Goal: Find specific page/section: Find specific page/section

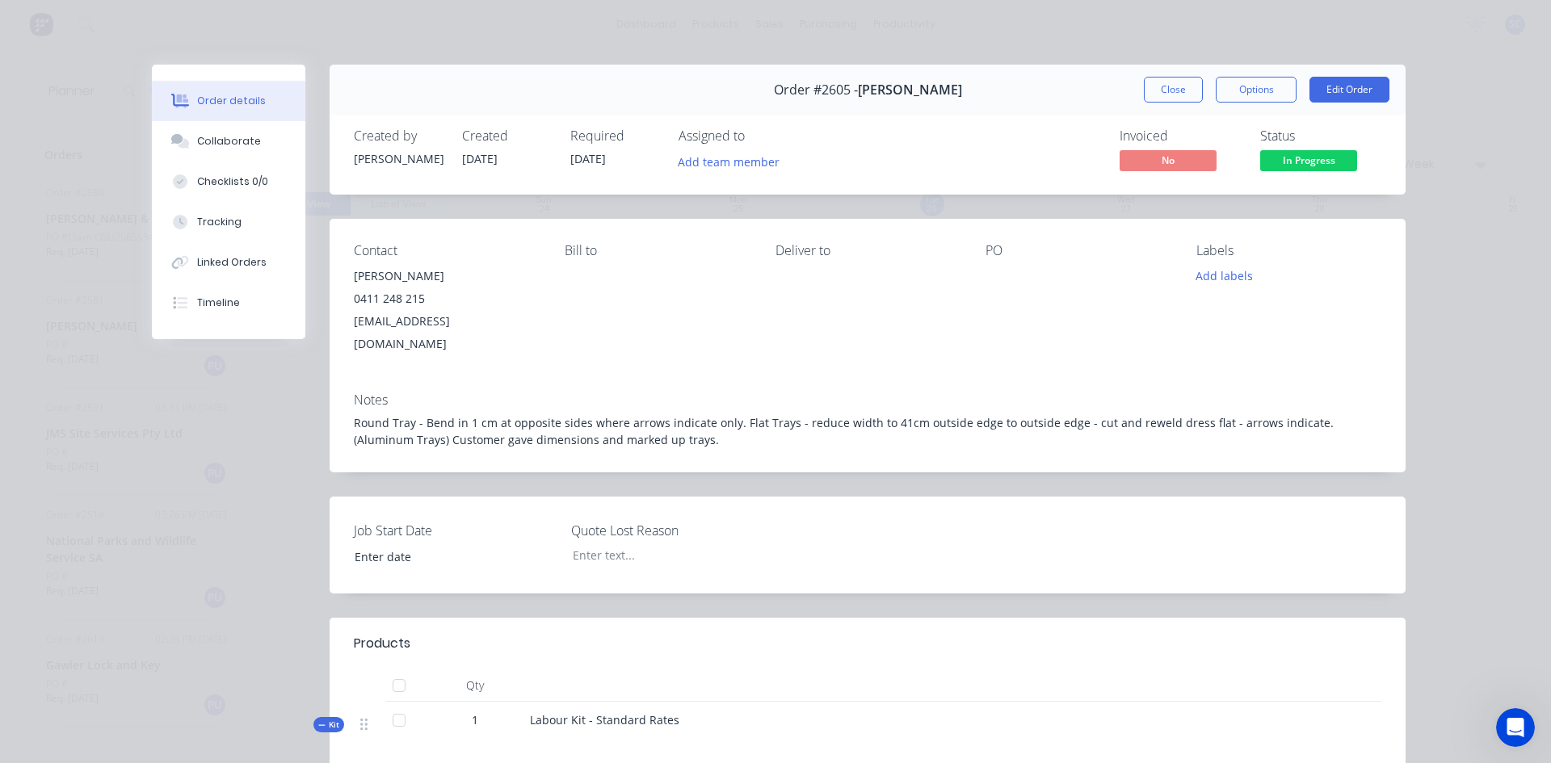
scroll to position [949, 1]
drag, startPoint x: 0, startPoint y: 0, endPoint x: 549, endPoint y: 801, distance: 971.5
click at [549, 763] on html "dashboard products sales purchasing productivity dashboard products Product Cat…" at bounding box center [775, 381] width 1551 height 763
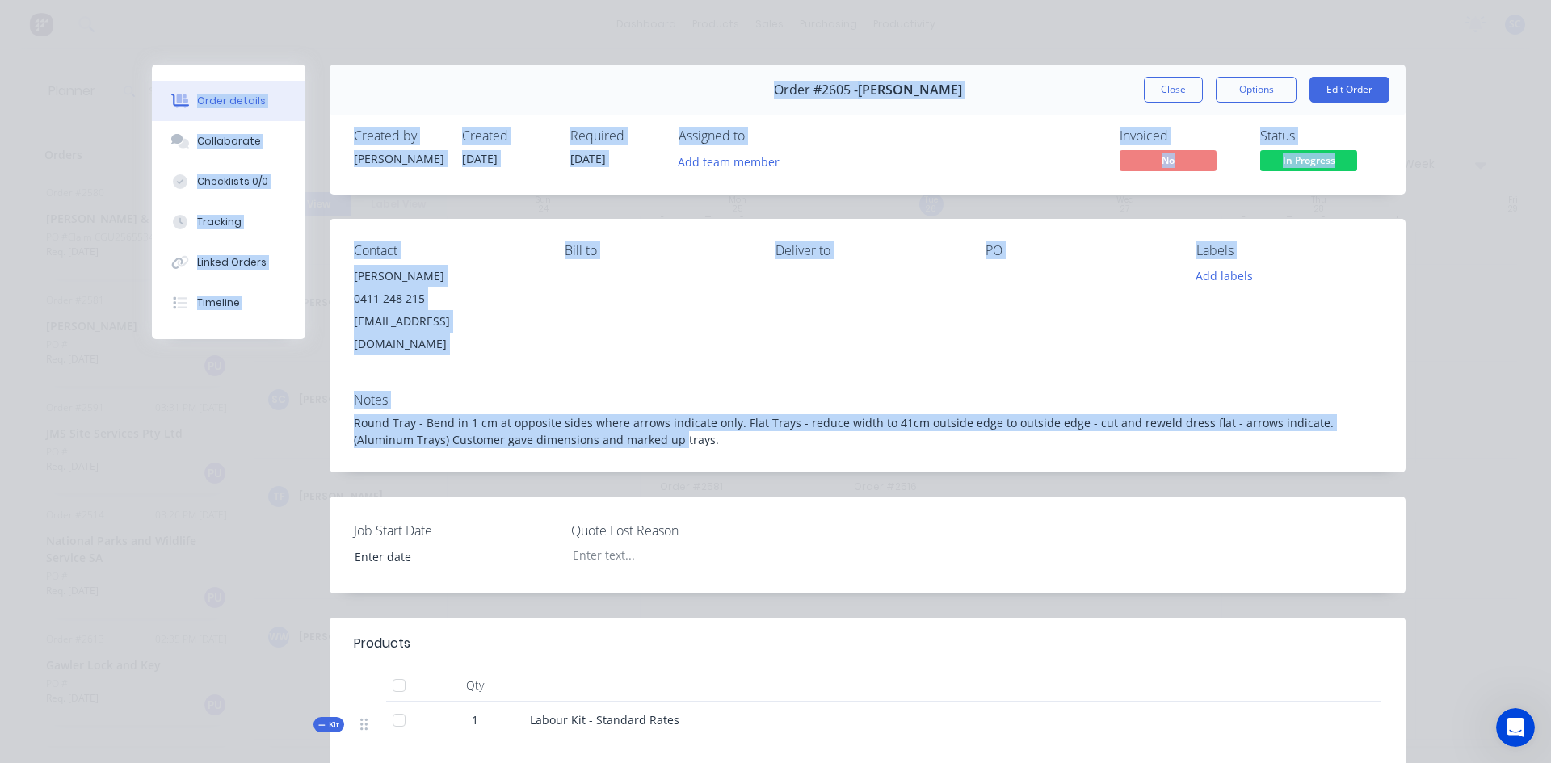
click at [467, 268] on div "[PERSON_NAME]" at bounding box center [446, 276] width 185 height 23
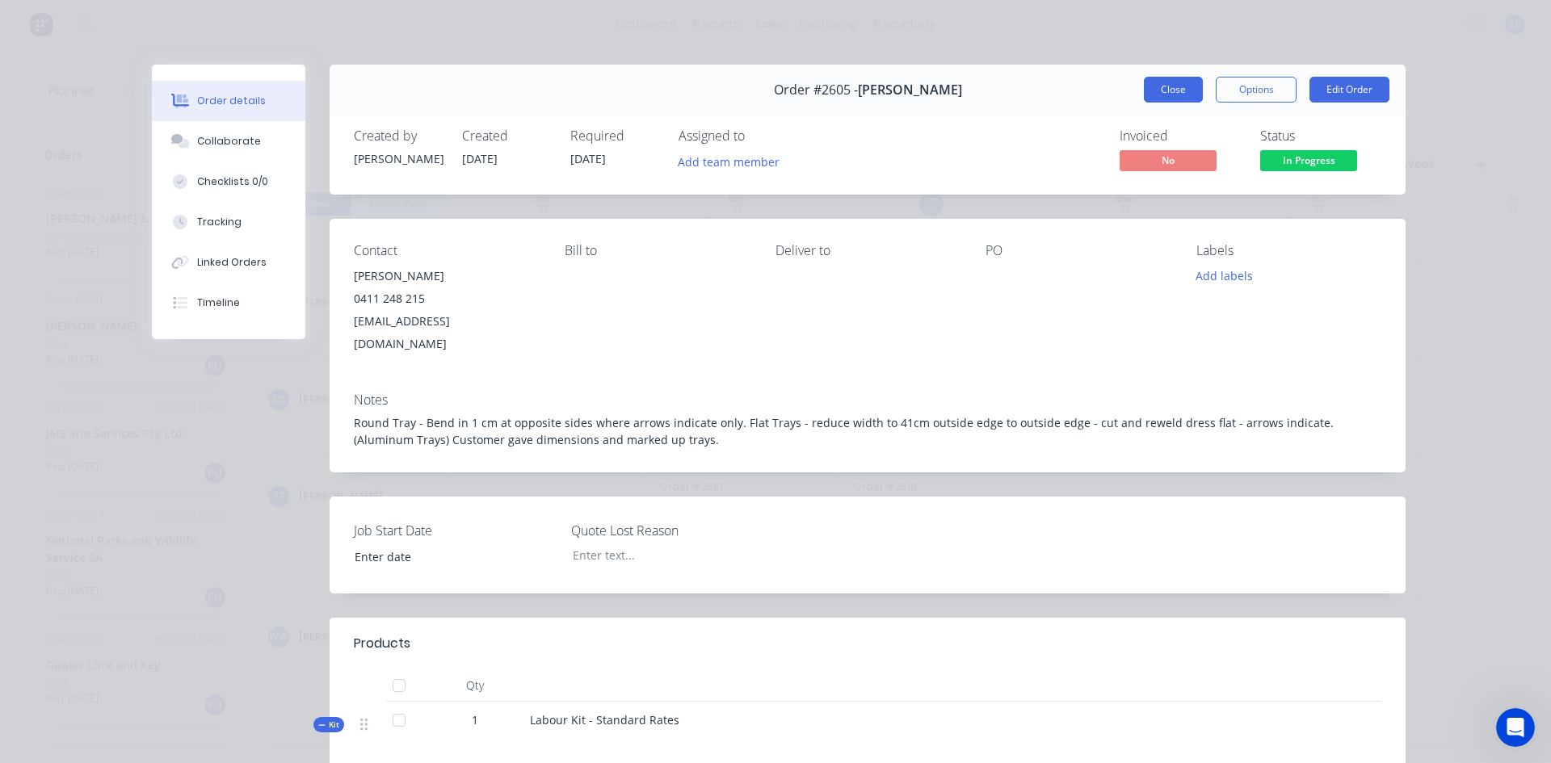
click at [1182, 88] on button "Close" at bounding box center [1173, 90] width 59 height 26
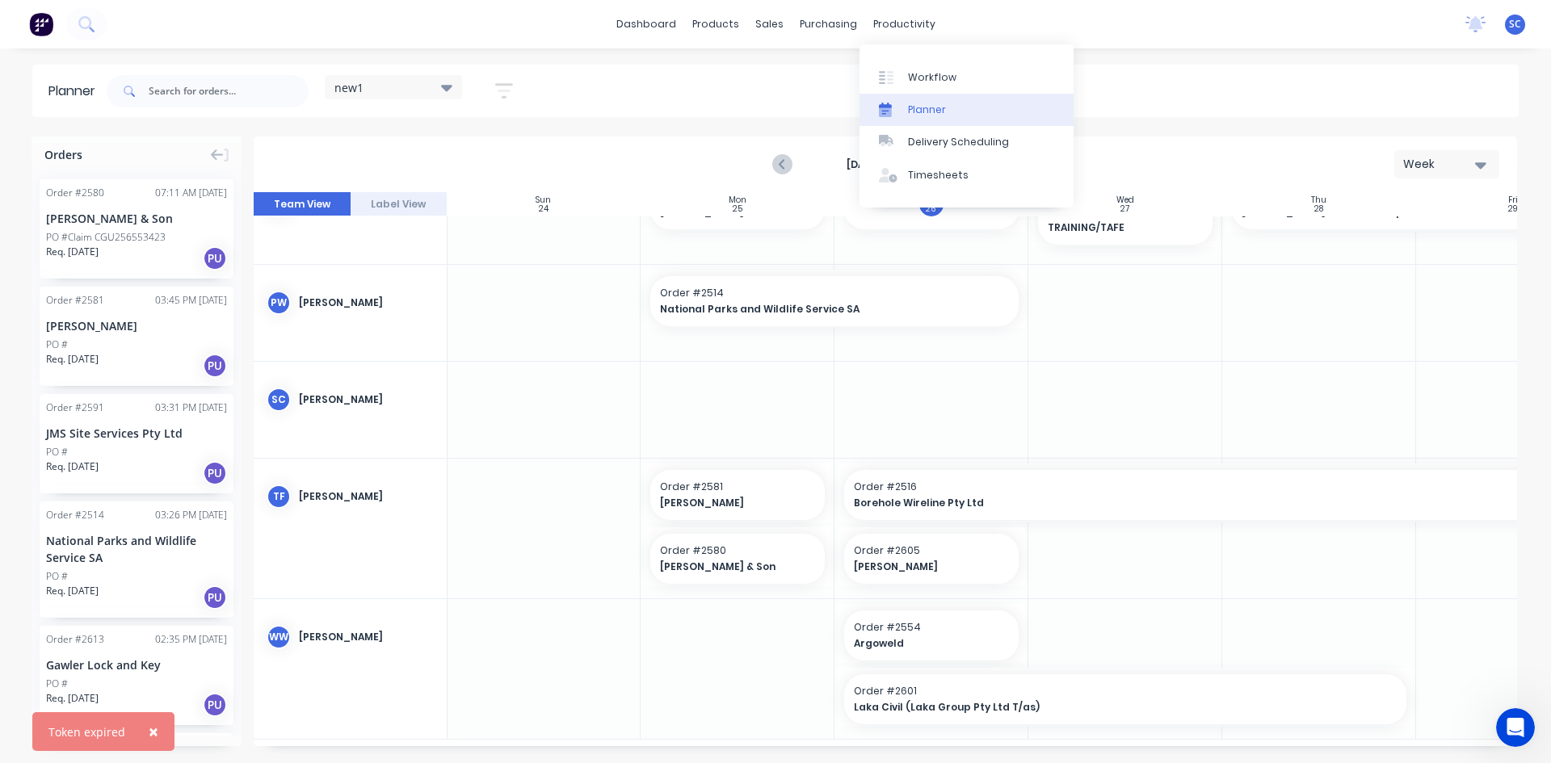
click at [934, 107] on div "Planner" at bounding box center [927, 110] width 38 height 15
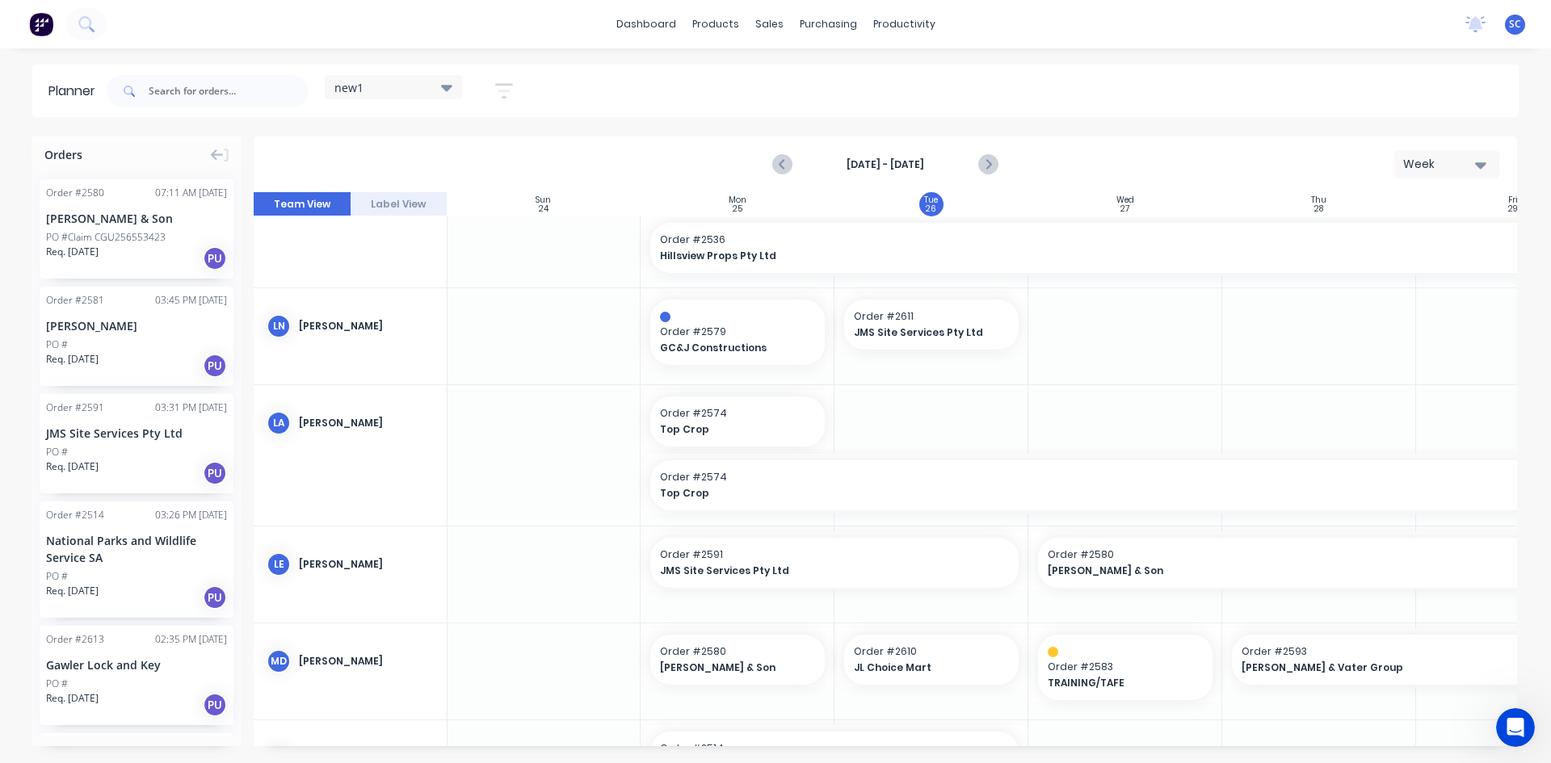
scroll to position [464, 1]
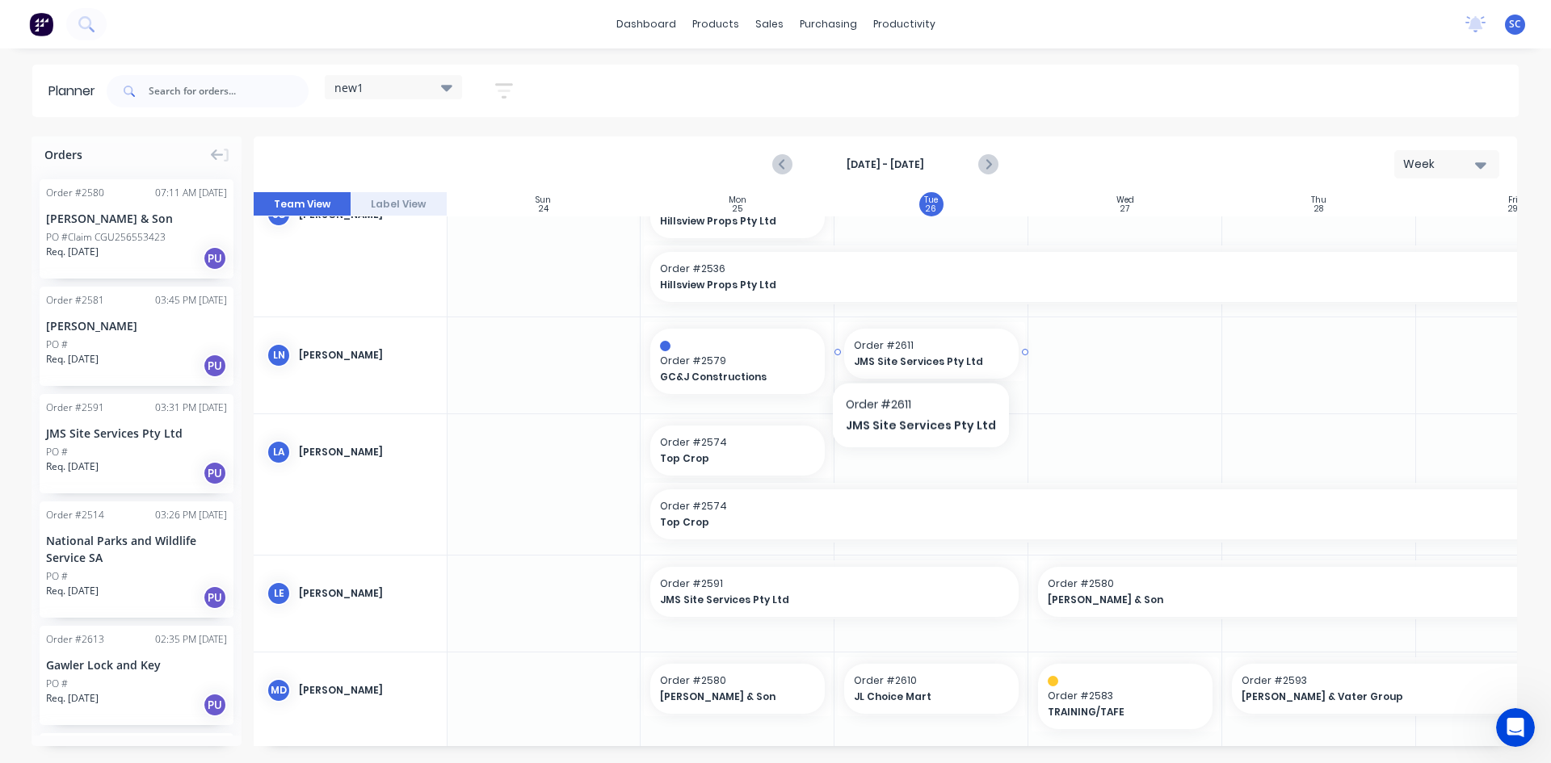
click at [914, 354] on div "JMS Site Services Pty Ltd" at bounding box center [931, 361] width 155 height 15
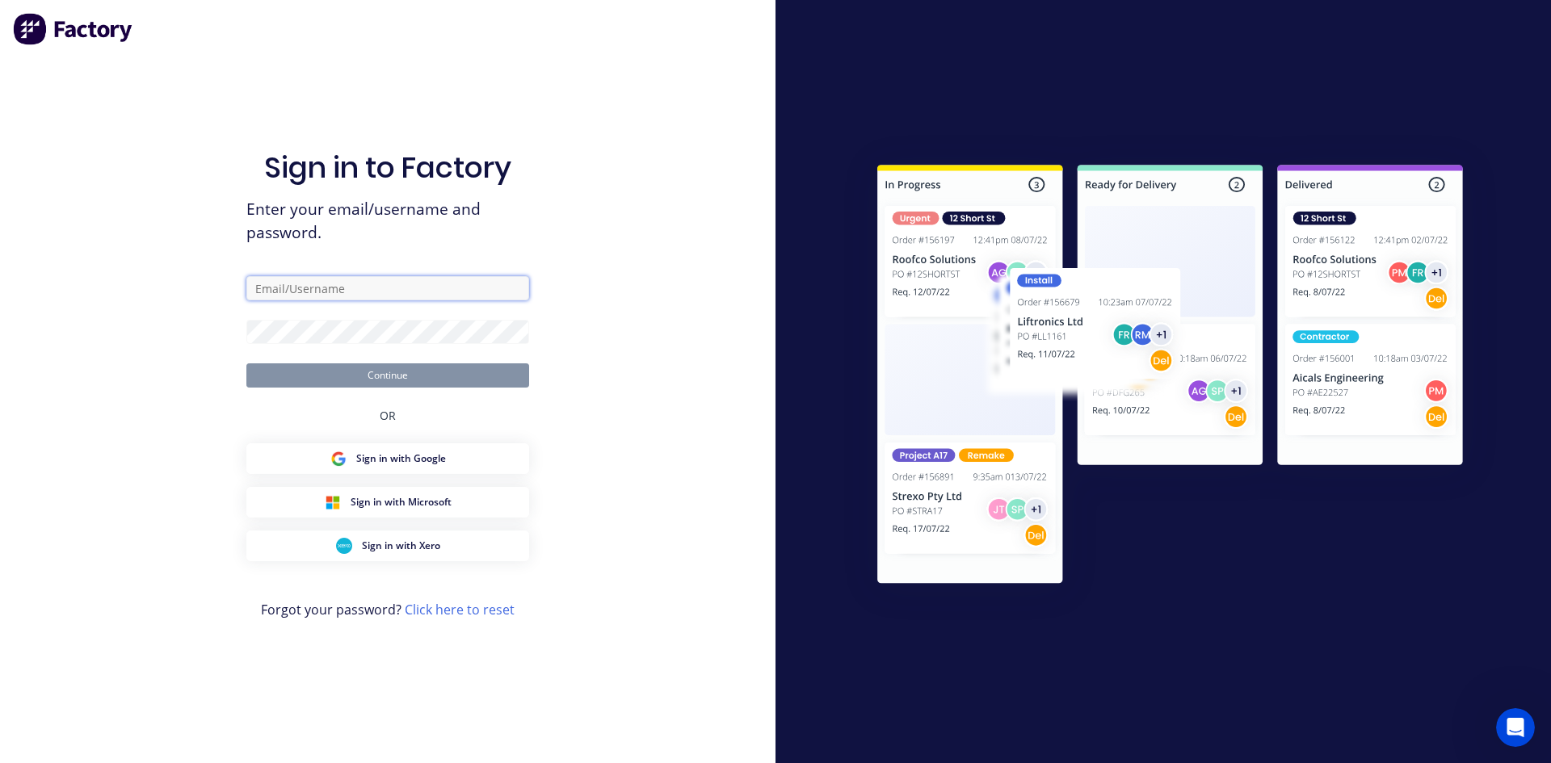
type input "[EMAIL_ADDRESS][DOMAIN_NAME]"
click at [479, 379] on button "Continue" at bounding box center [387, 375] width 283 height 24
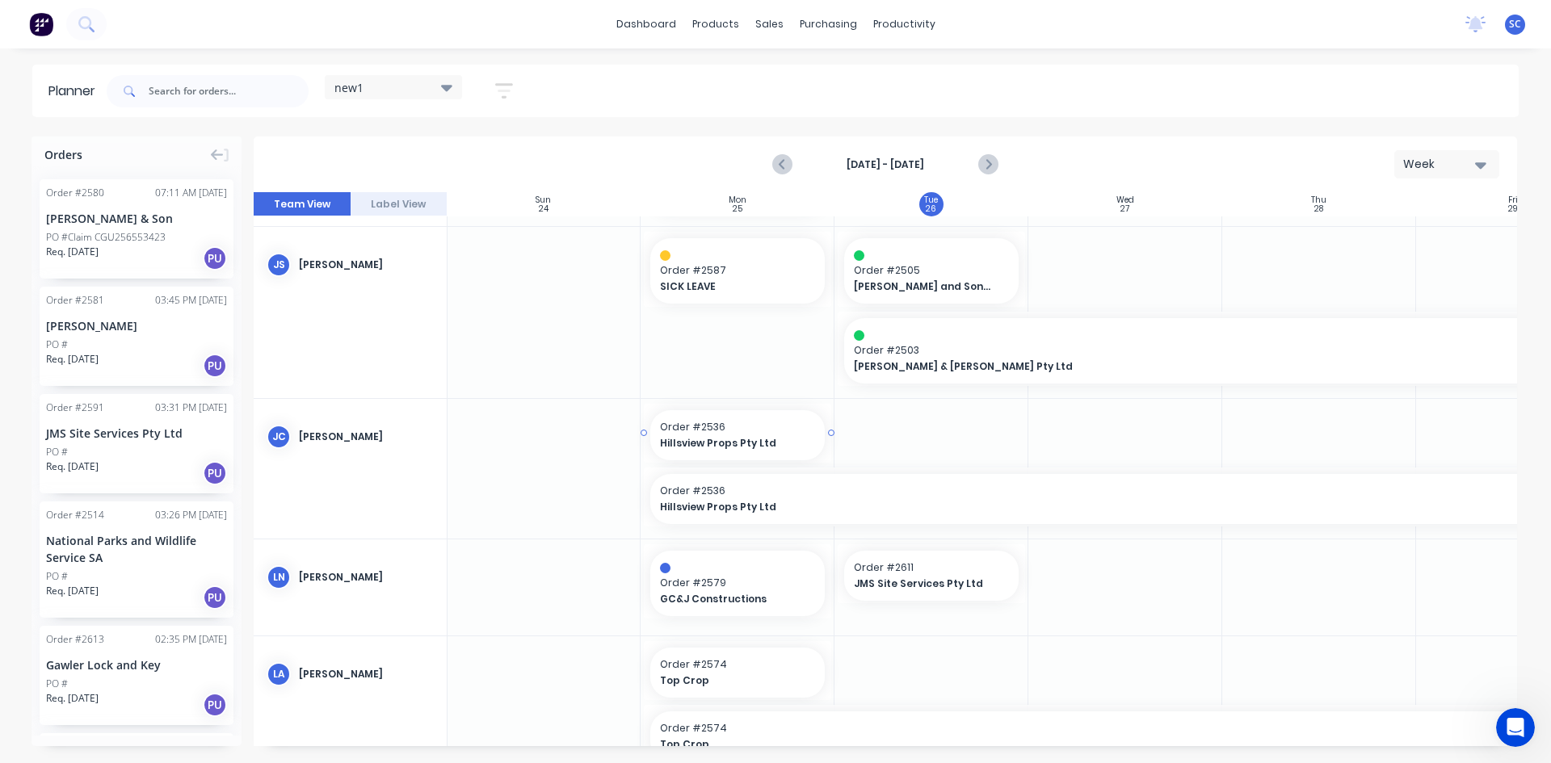
scroll to position [323, 1]
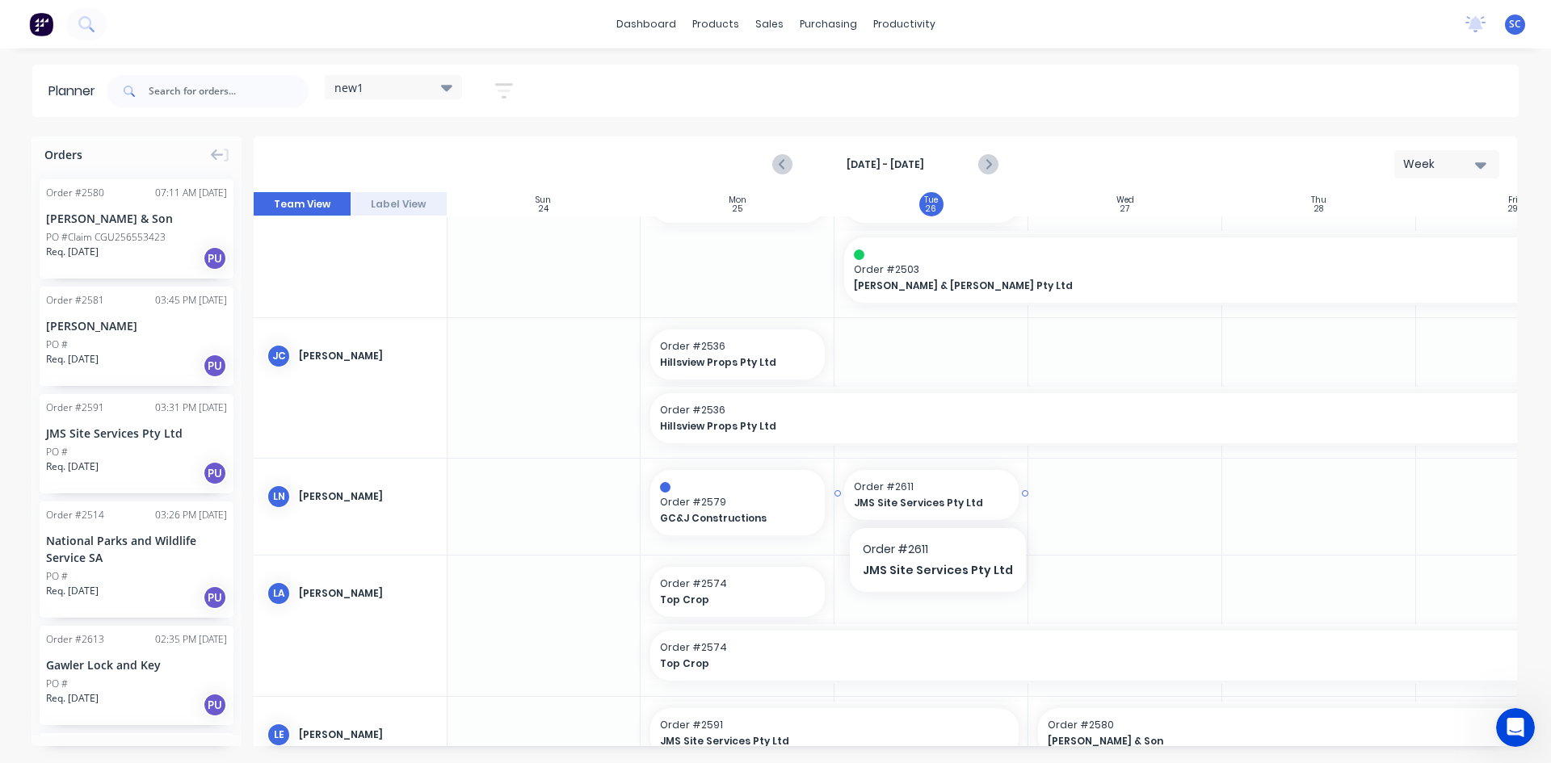
click at [918, 506] on span "JMS Site Services Pty Ltd" at bounding box center [924, 503] width 140 height 15
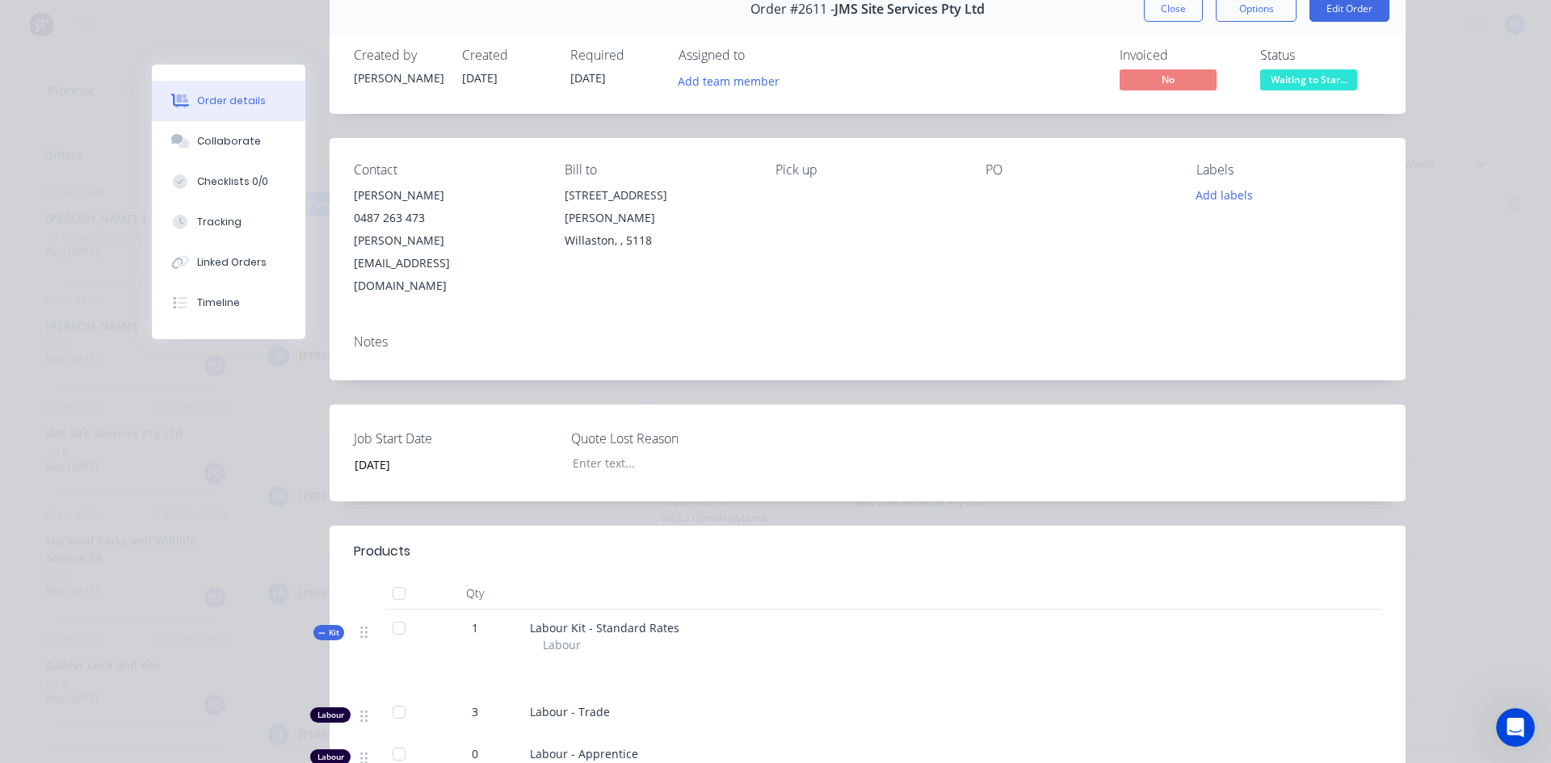
scroll to position [0, 0]
